Goal: Navigation & Orientation: Go to known website

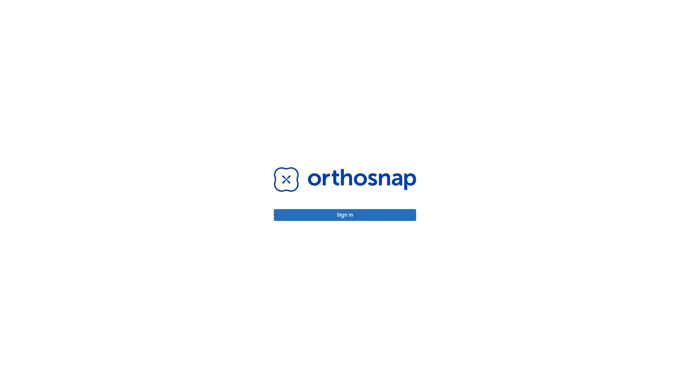
click at [345, 215] on button "Sign in" at bounding box center [345, 215] width 142 height 12
